Goal: Obtain resource: Obtain resource

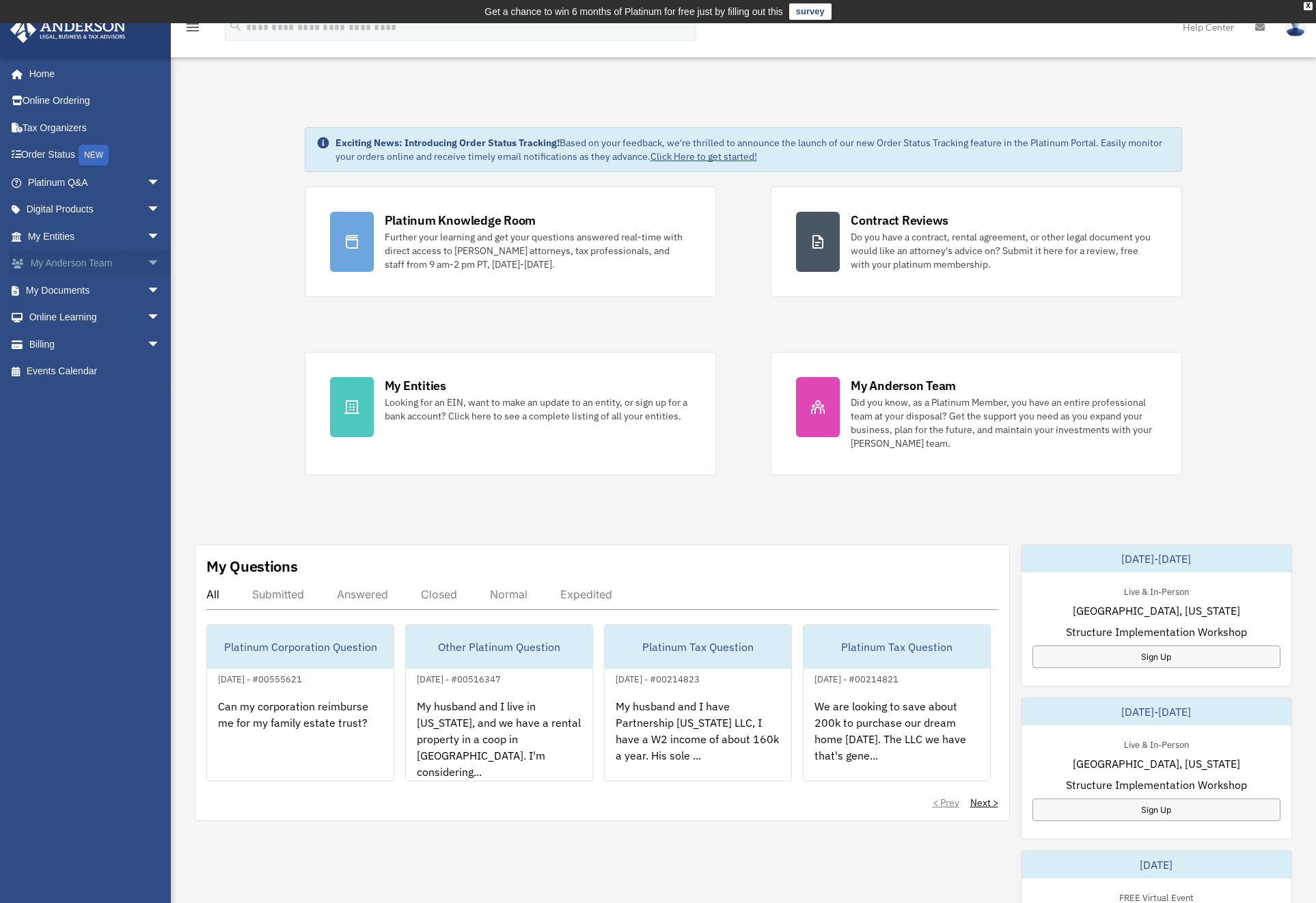
click at [147, 262] on span "arrow_drop_down" at bounding box center [161, 264] width 27 height 28
click at [147, 395] on span "arrow_drop_down" at bounding box center [161, 398] width 27 height 28
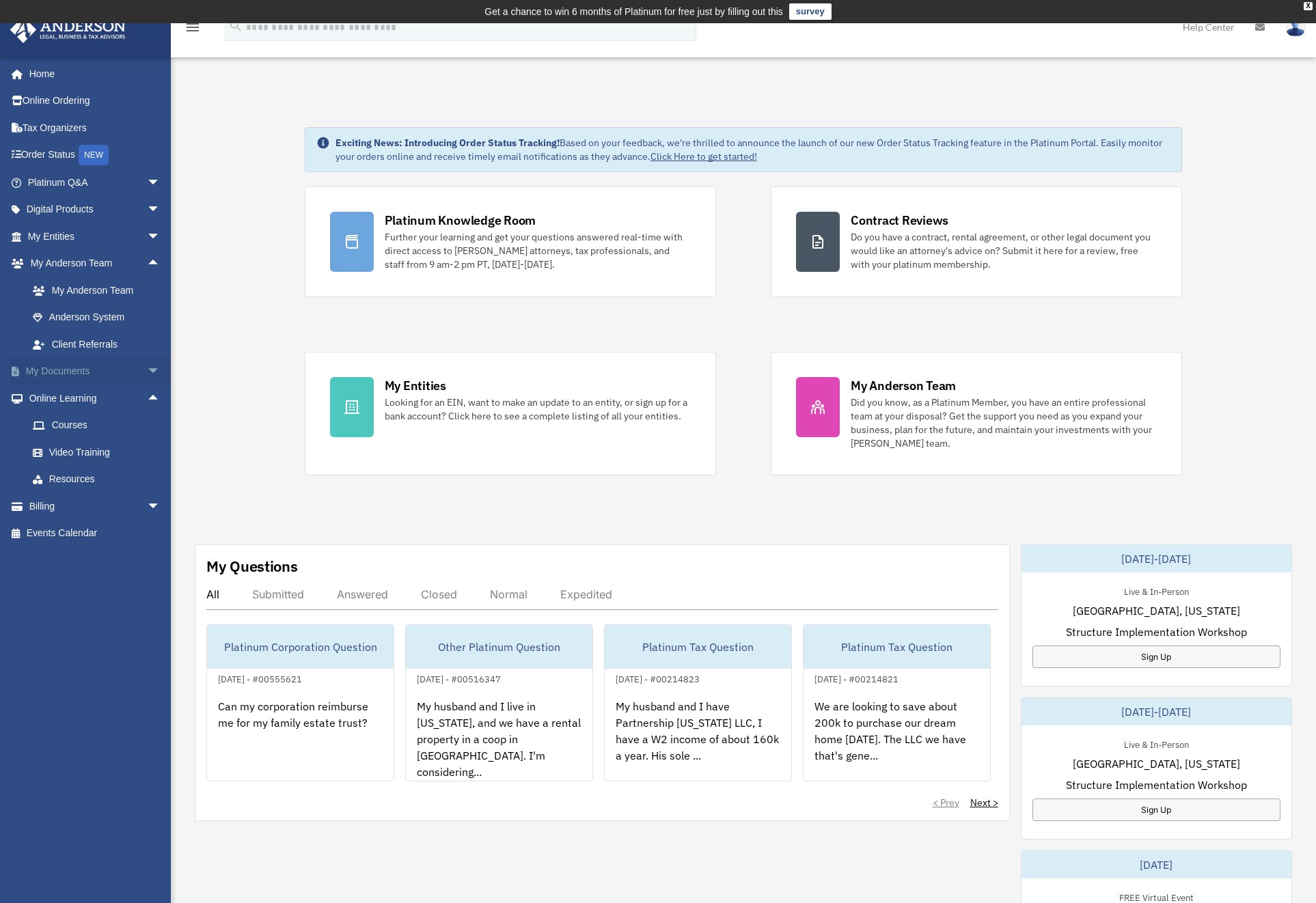
click at [147, 367] on span "arrow_drop_down" at bounding box center [161, 372] width 27 height 28
click at [51, 395] on link "Box" at bounding box center [100, 398] width 162 height 27
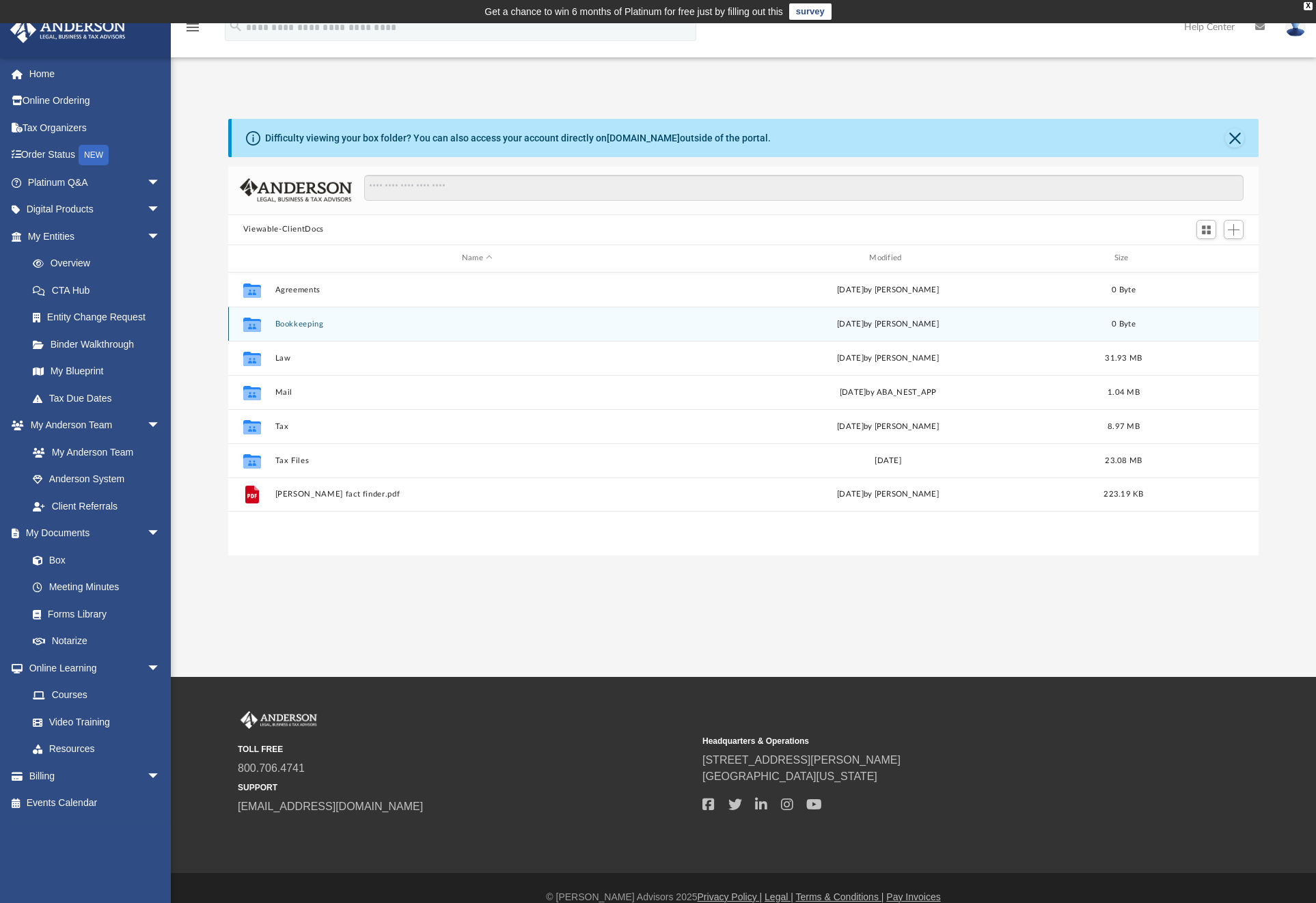
scroll to position [300, 1020]
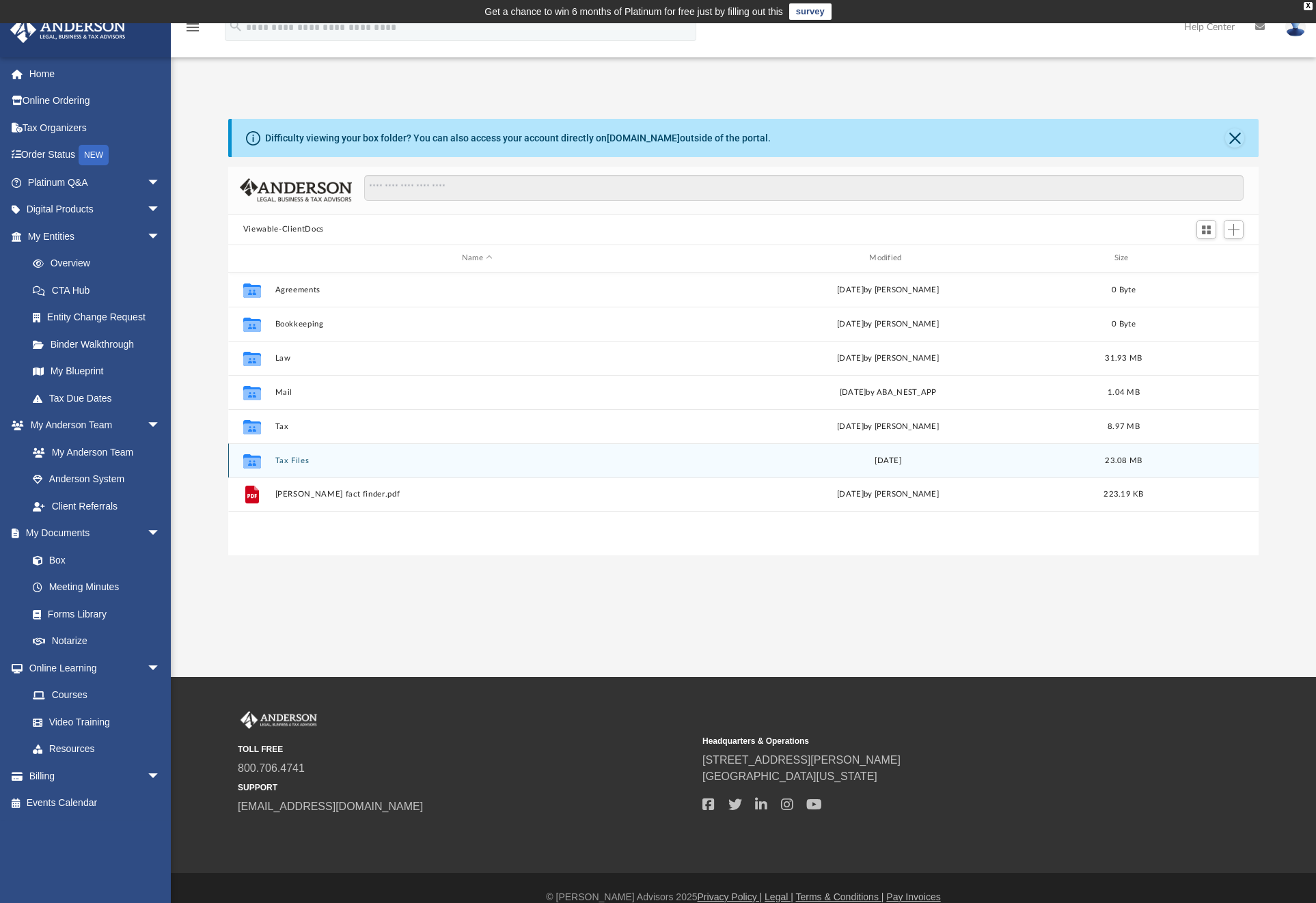
click at [293, 460] on button "Tax Files" at bounding box center [477, 460] width 405 height 9
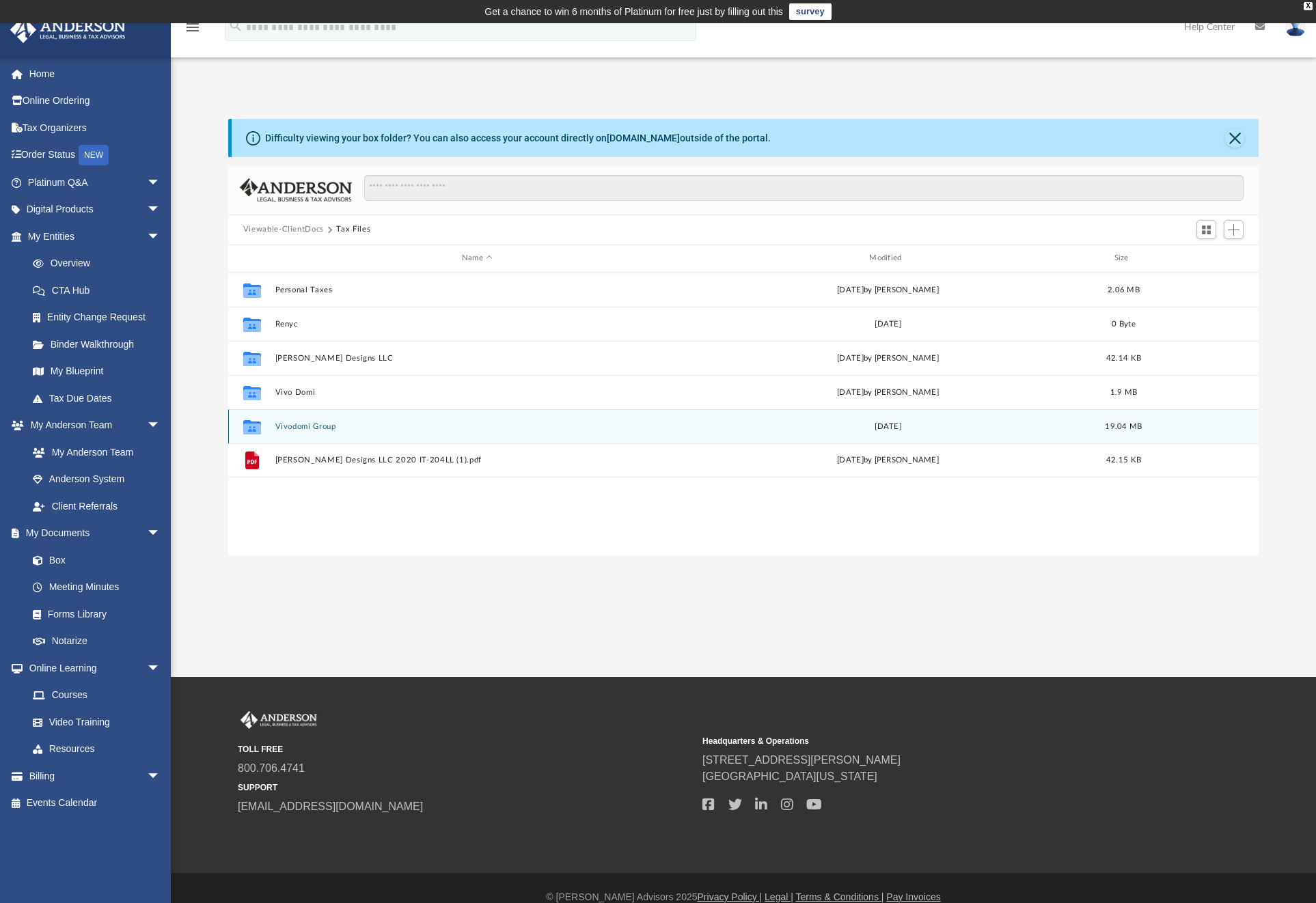
click at [317, 420] on div "Collaborated Folder Vivodomi Group [DATE] 19.04 MB" at bounding box center [743, 426] width 1030 height 35
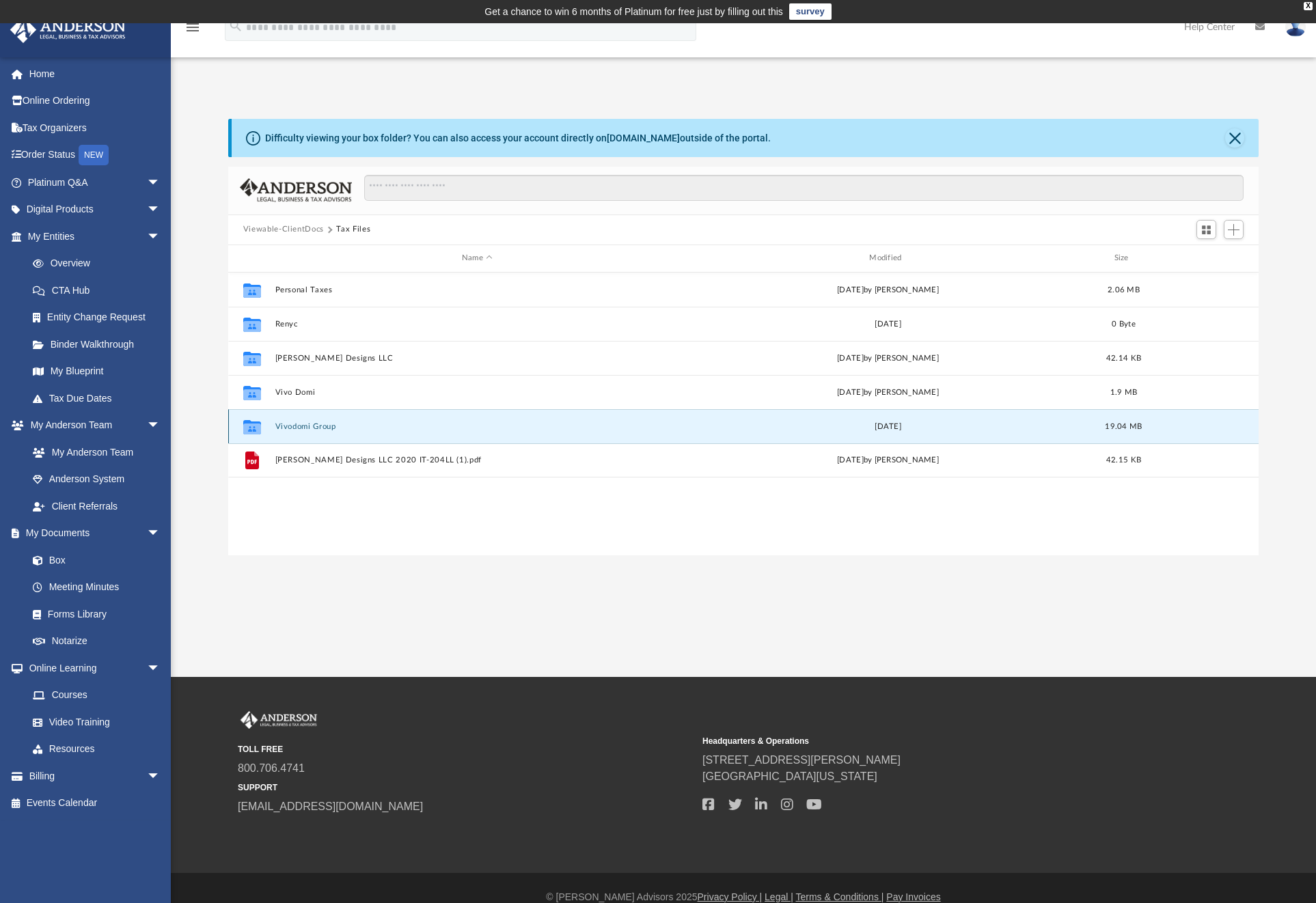
click at [312, 425] on button "Vivodomi Group" at bounding box center [477, 426] width 405 height 9
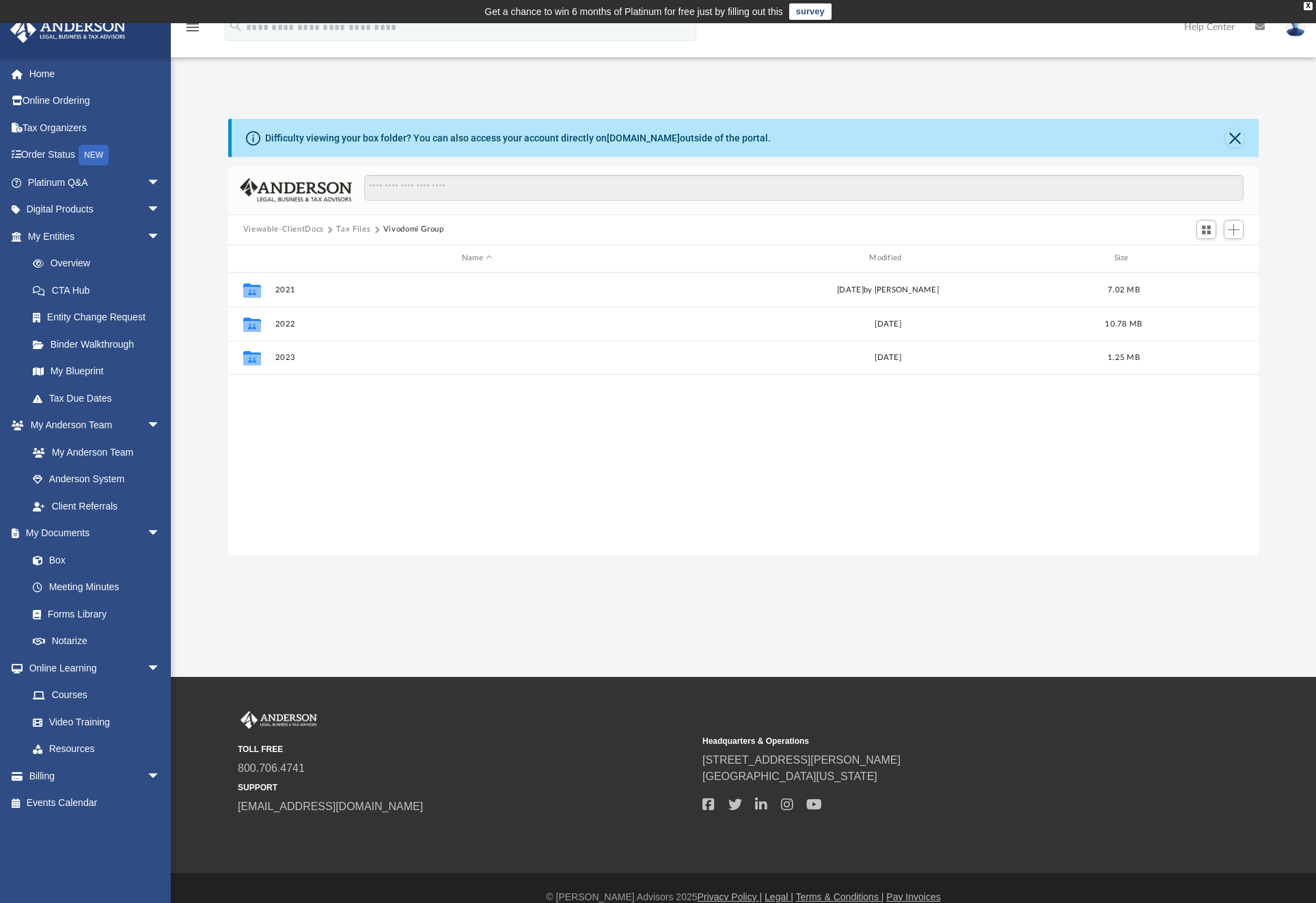
click at [342, 235] on button "Tax Files" at bounding box center [354, 230] width 35 height 13
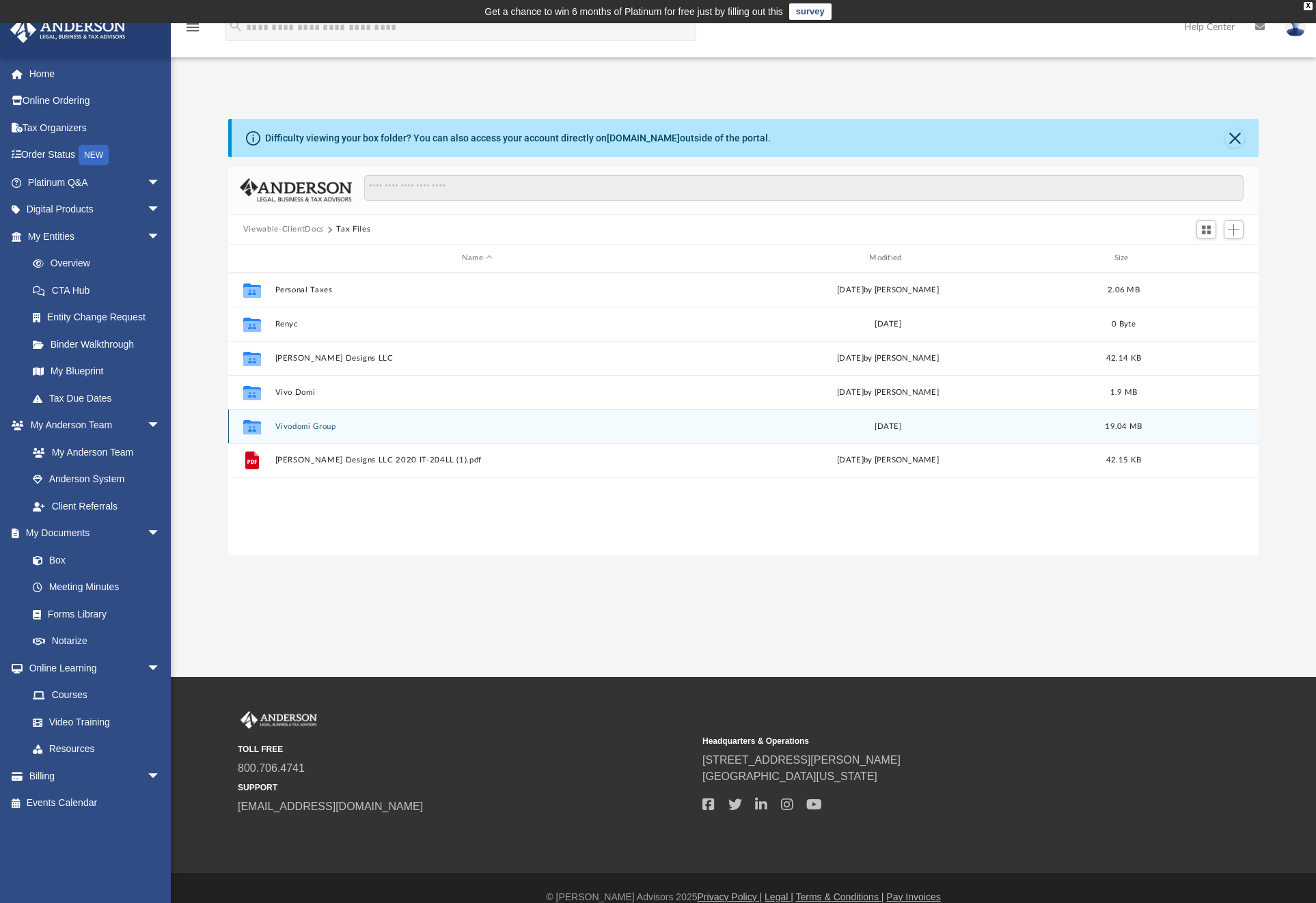
click at [326, 427] on button "Vivodomi Group" at bounding box center [477, 426] width 405 height 9
